Goal: Task Accomplishment & Management: Use online tool/utility

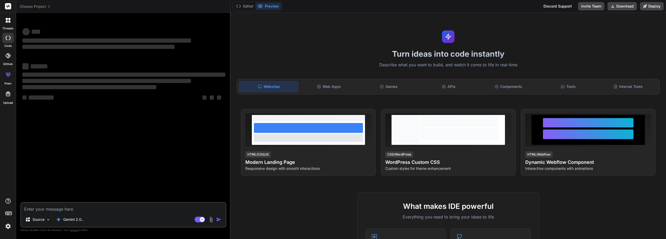
click at [32, 6] on span "Choose Project" at bounding box center [35, 6] width 31 height 5
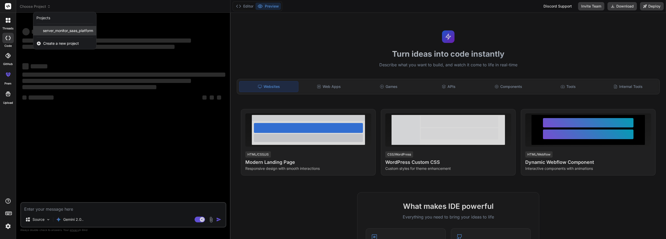
click at [64, 31] on span "server_monitor_saas_platform" at bounding box center [68, 30] width 50 height 5
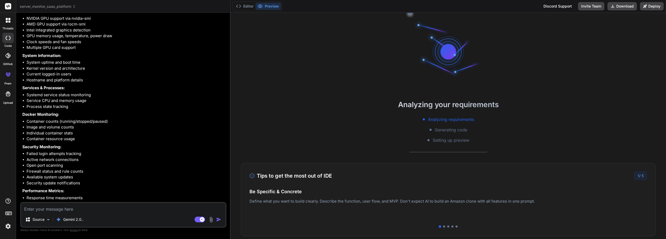
scroll to position [10, 0]
click at [244, 4] on button "Editor" at bounding box center [245, 6] width 22 height 7
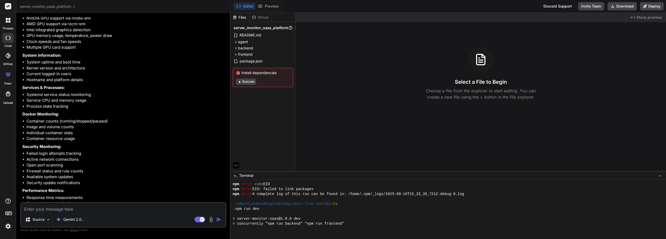
scroll to position [74, 0]
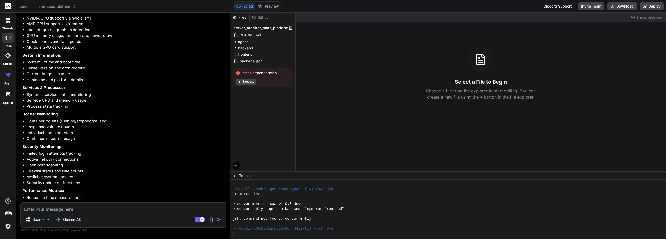
type textarea "x"
click at [10, 53] on icon at bounding box center [7, 55] width 5 height 5
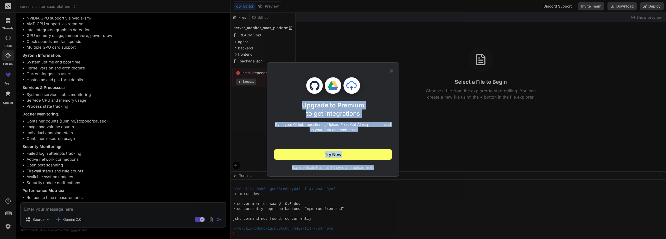
drag, startPoint x: 394, startPoint y: 72, endPoint x: 381, endPoint y: 164, distance: 93.0
click at [381, 164] on div "Upgrade to Premium to get integrations Sync your Github repositories, Upload Fi…" at bounding box center [333, 123] width 118 height 93
click at [386, 167] on span "Explore Scale Plan for 3X sync and upload limits" at bounding box center [333, 167] width 118 height 5
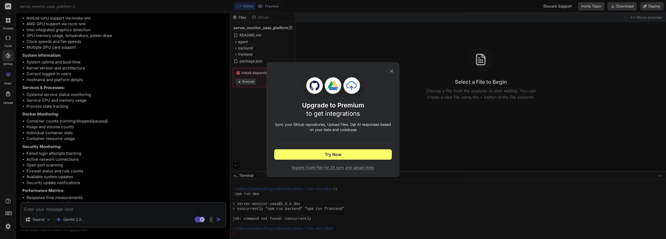
click at [434, 63] on div "Upgrade to Premium to get integrations Sync your Github repositories, Upload Fi…" at bounding box center [333, 119] width 666 height 239
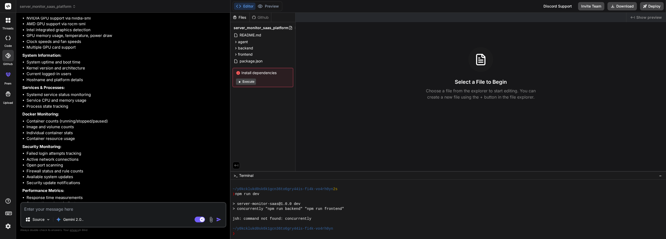
click at [256, 16] on icon at bounding box center [254, 17] width 4 height 4
click at [9, 78] on icon at bounding box center [8, 75] width 6 height 6
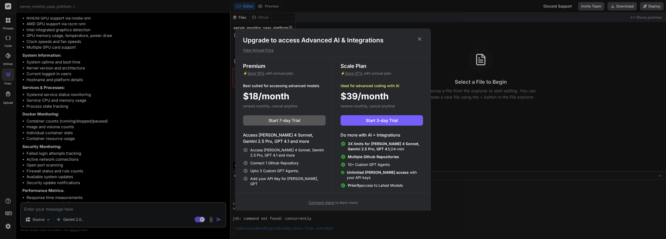
click at [294, 119] on span "Start 7-day Trial" at bounding box center [284, 120] width 32 height 6
